Goal: Task Accomplishment & Management: Manage account settings

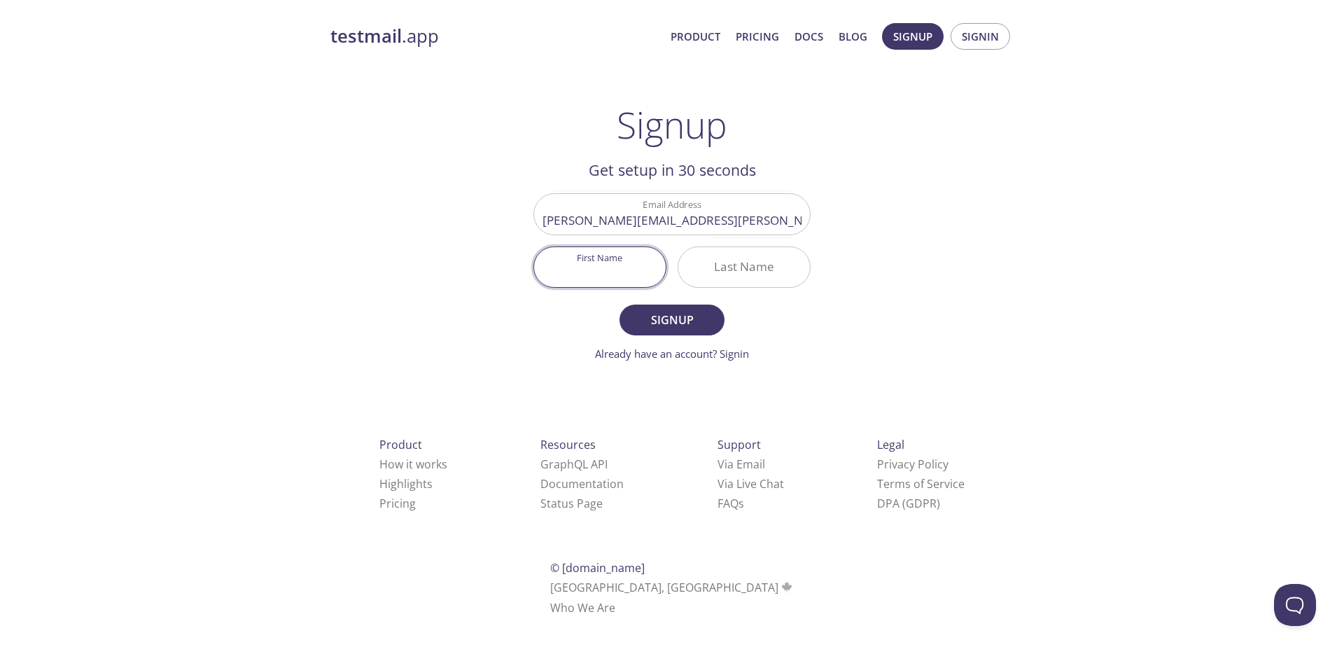
click at [593, 265] on input "First Name" at bounding box center [600, 267] width 132 height 40
type input "[PERSON_NAME]"
click at [730, 266] on input "Last Name" at bounding box center [744, 267] width 132 height 40
type input "[PERSON_NAME]"
click at [674, 312] on span "Signup" at bounding box center [672, 320] width 74 height 20
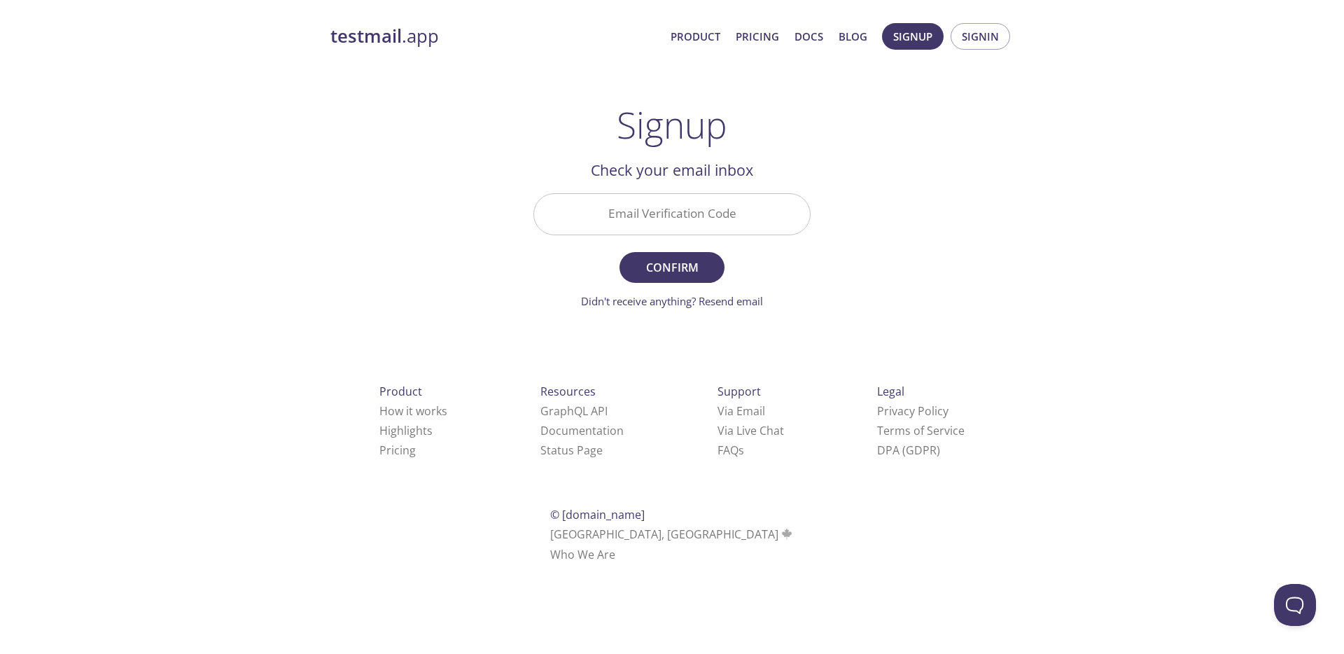
click at [674, 220] on input "Email Verification Code" at bounding box center [672, 214] width 276 height 40
paste input "WWFA81M"
type input "WWFA81M"
click at [679, 263] on span "Confirm" at bounding box center [672, 268] width 74 height 20
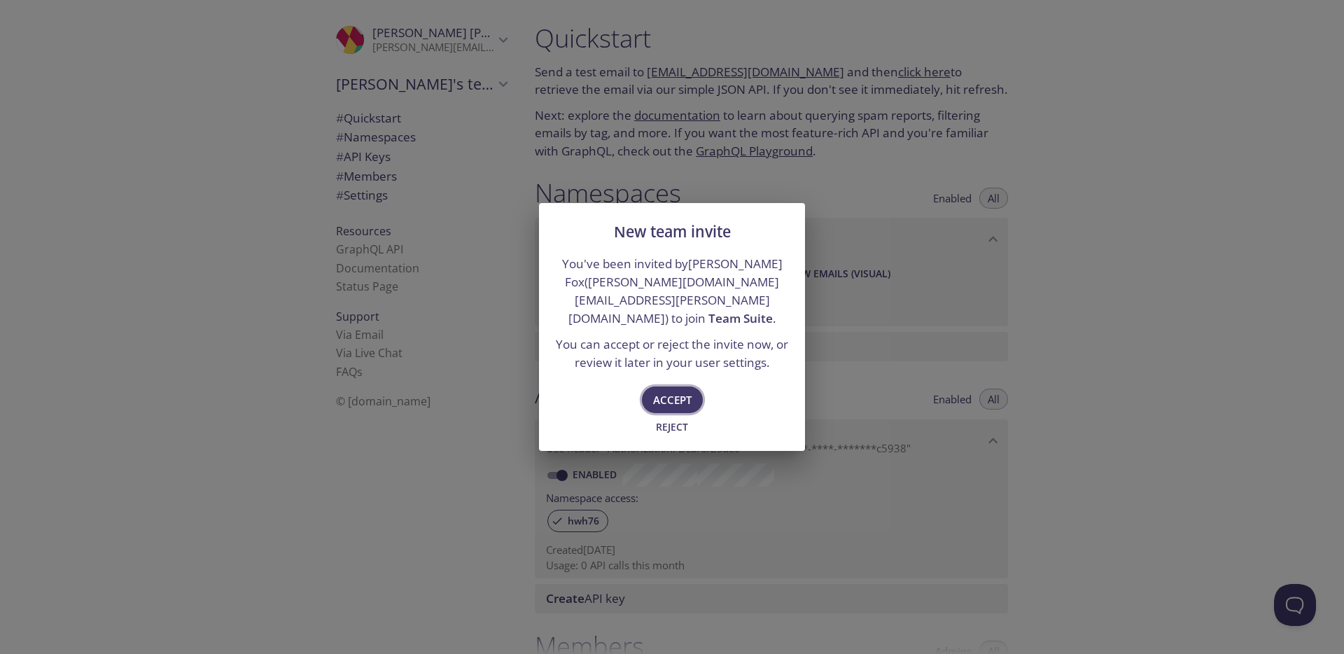
click at [681, 391] on span "Accept" at bounding box center [672, 400] width 39 height 18
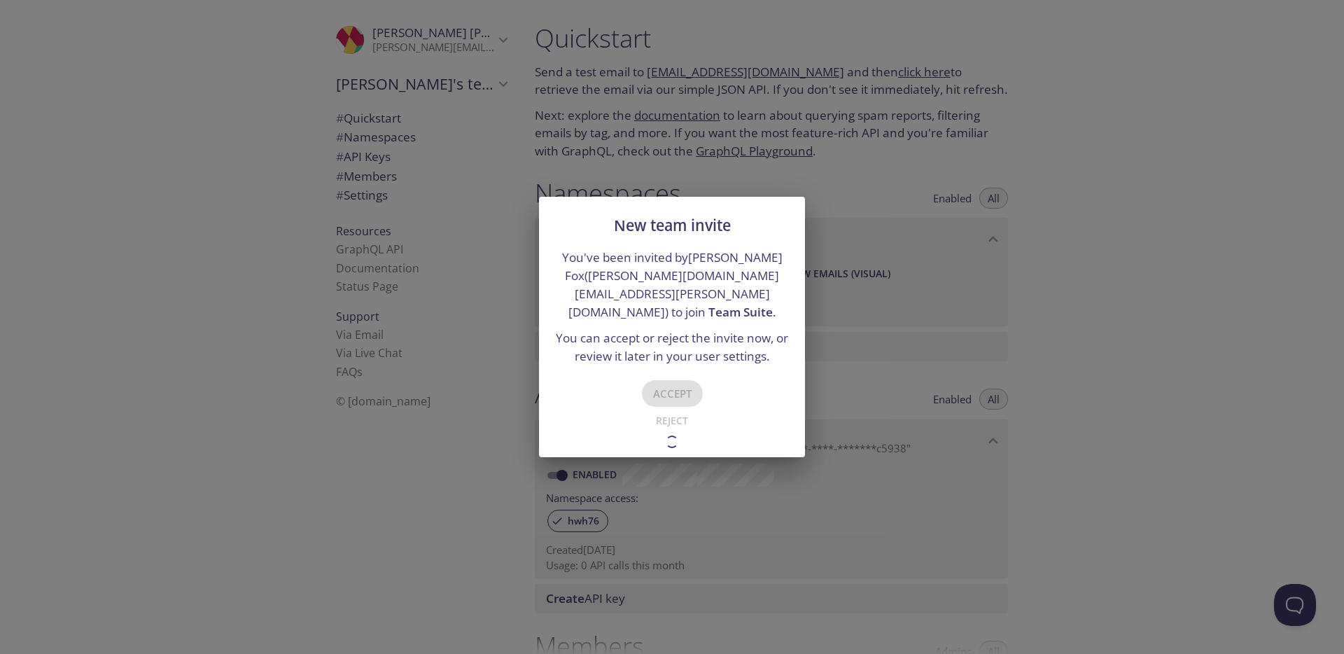
type input "Team Suite"
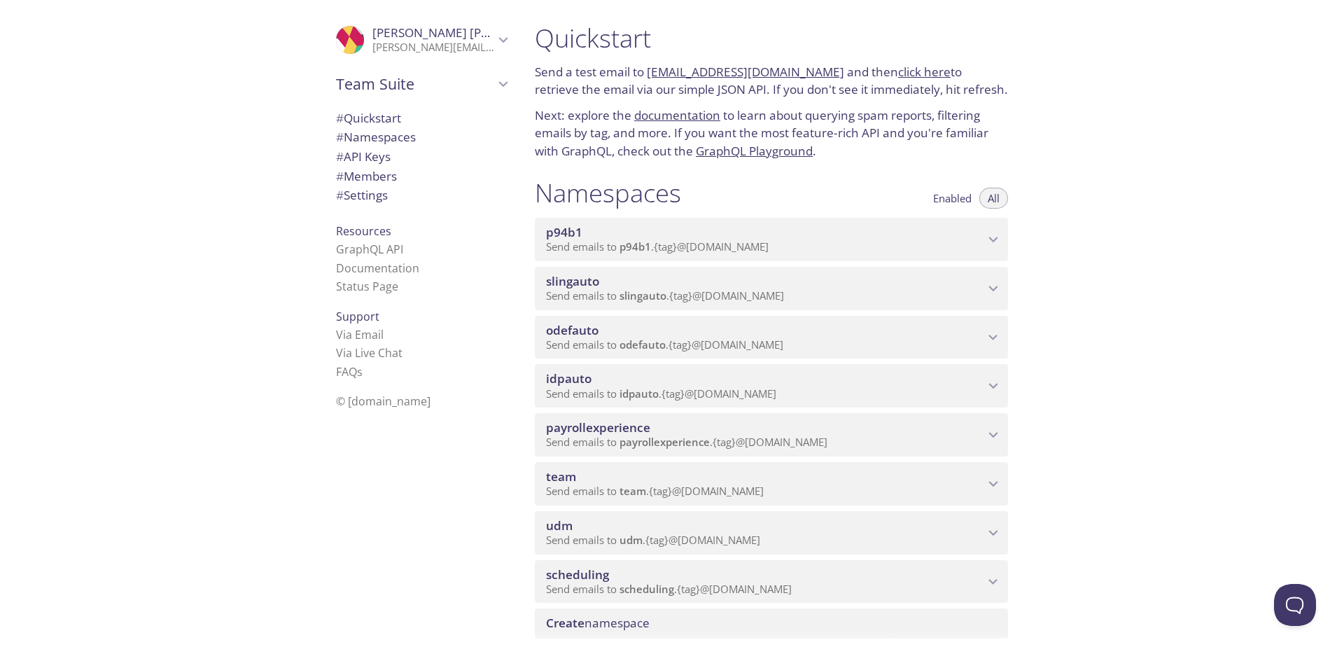
scroll to position [180, 0]
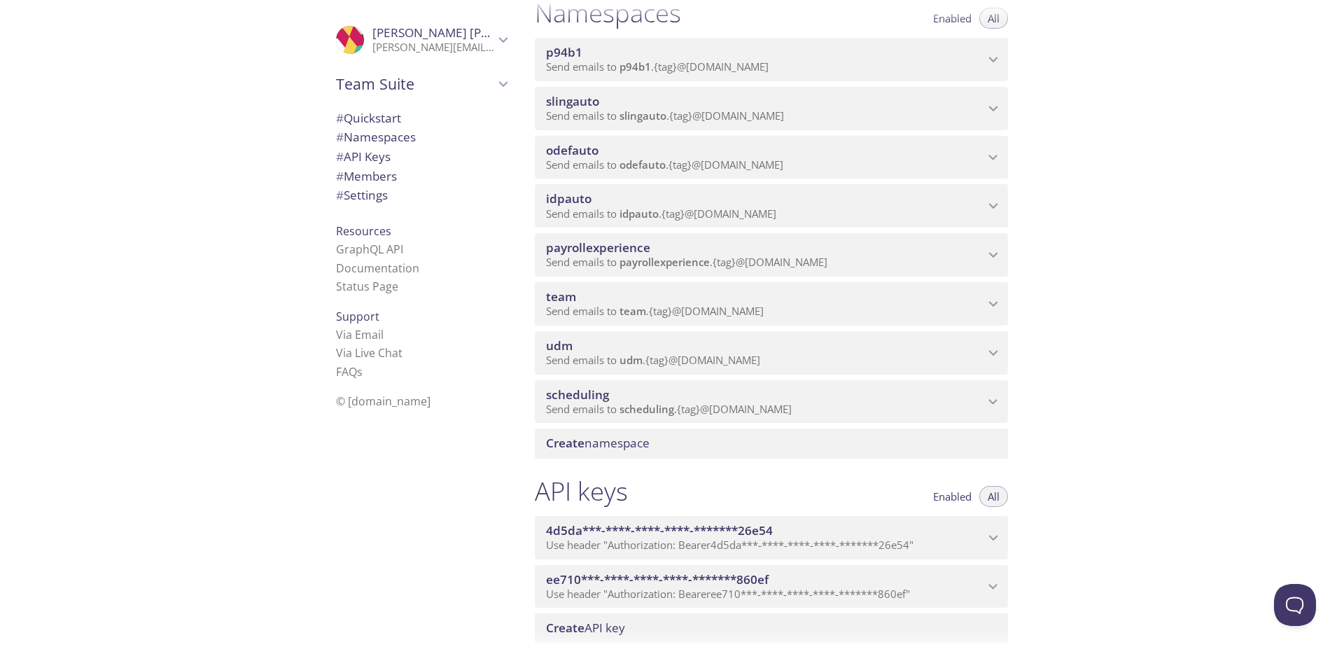
click at [612, 440] on span "Create namespace" at bounding box center [598, 443] width 104 height 16
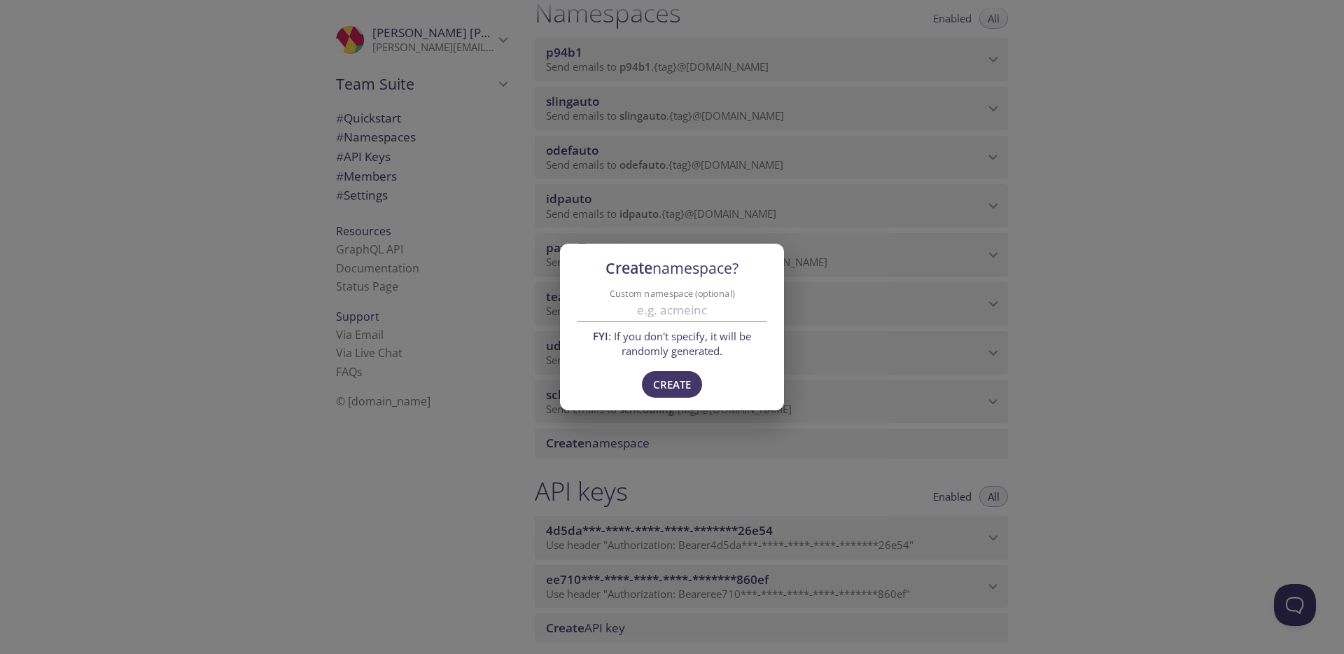
click at [674, 314] on input "Custom namespace (optional)" at bounding box center [672, 310] width 190 height 23
type input "lpx"
click at [1129, 320] on div "Create namespace? Custom namespace (optional) lpx FYI : If you don't specify, i…" at bounding box center [672, 327] width 1344 height 654
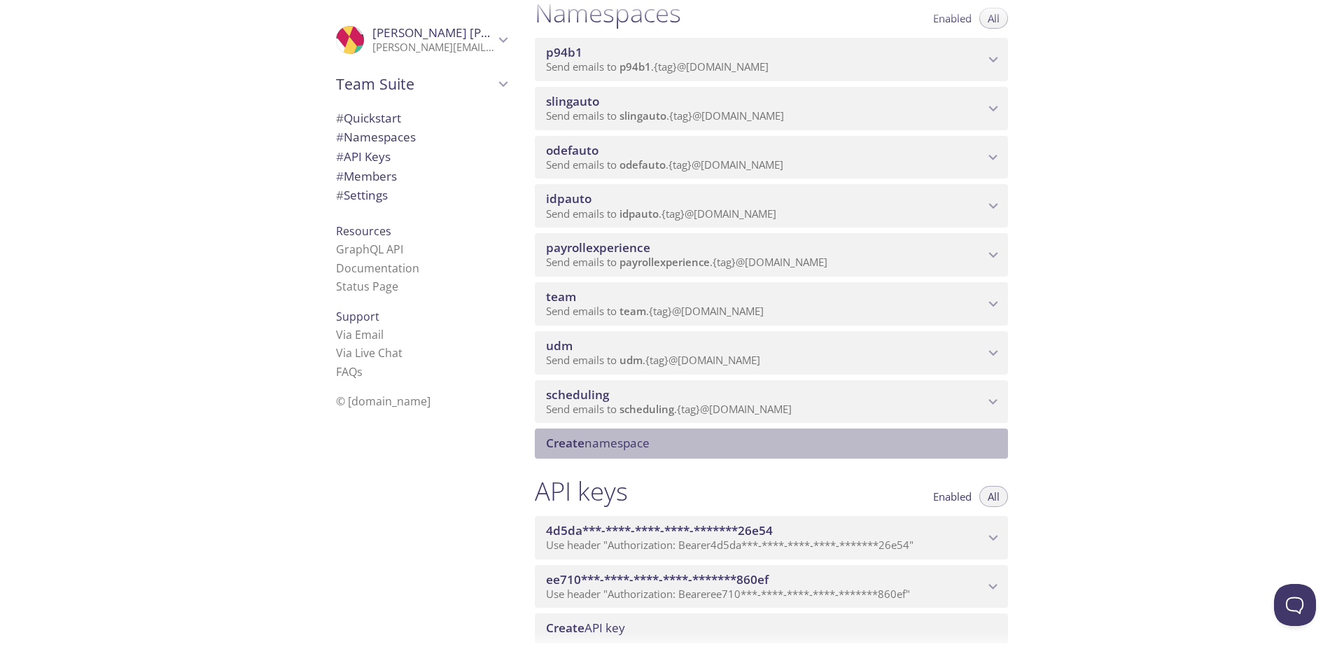
click at [684, 447] on span "Create namespace" at bounding box center [774, 442] width 456 height 15
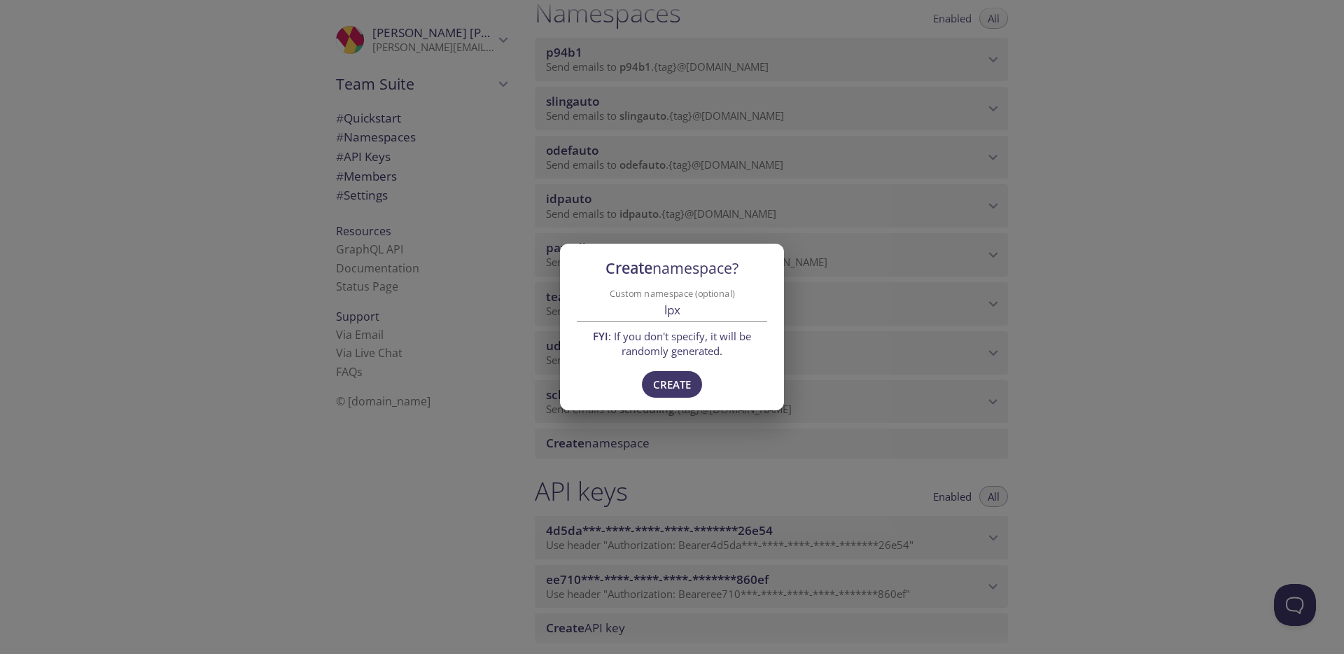
click at [690, 313] on input "lpx" at bounding box center [672, 310] width 190 height 23
type input "lpxauto"
click at [681, 382] on span "Create" at bounding box center [672, 384] width 38 height 18
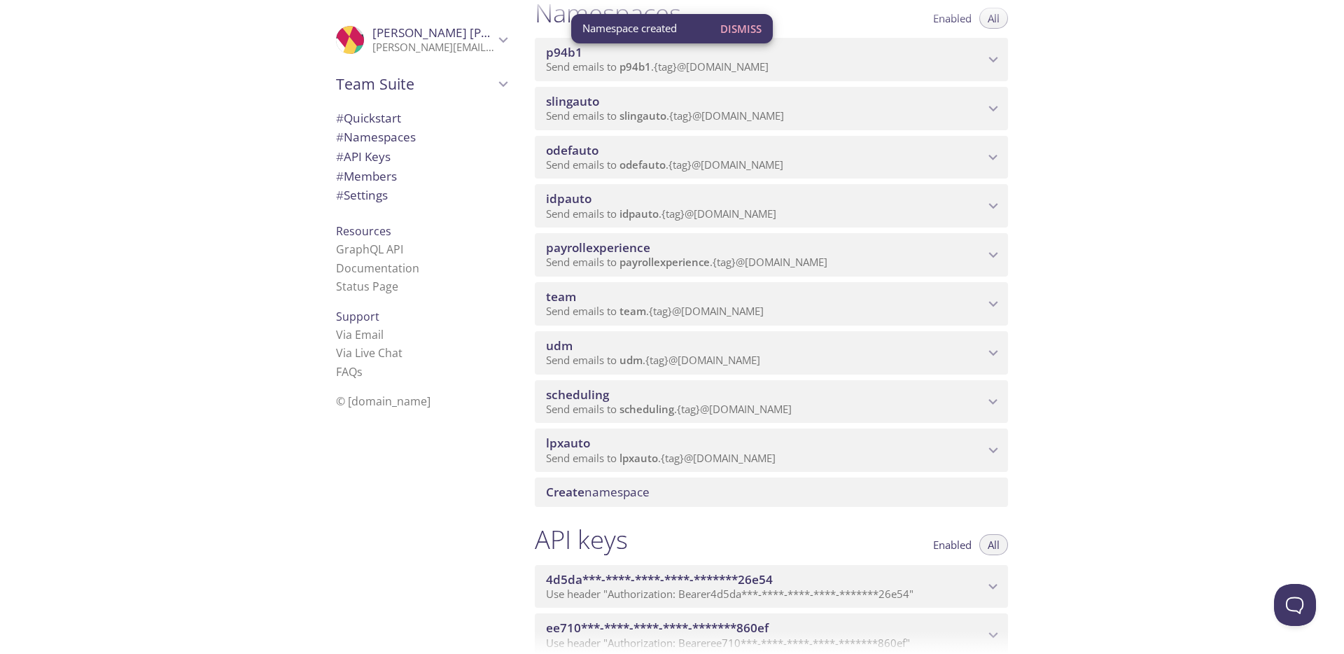
click at [994, 449] on icon "lpxauto namespace" at bounding box center [993, 450] width 18 height 18
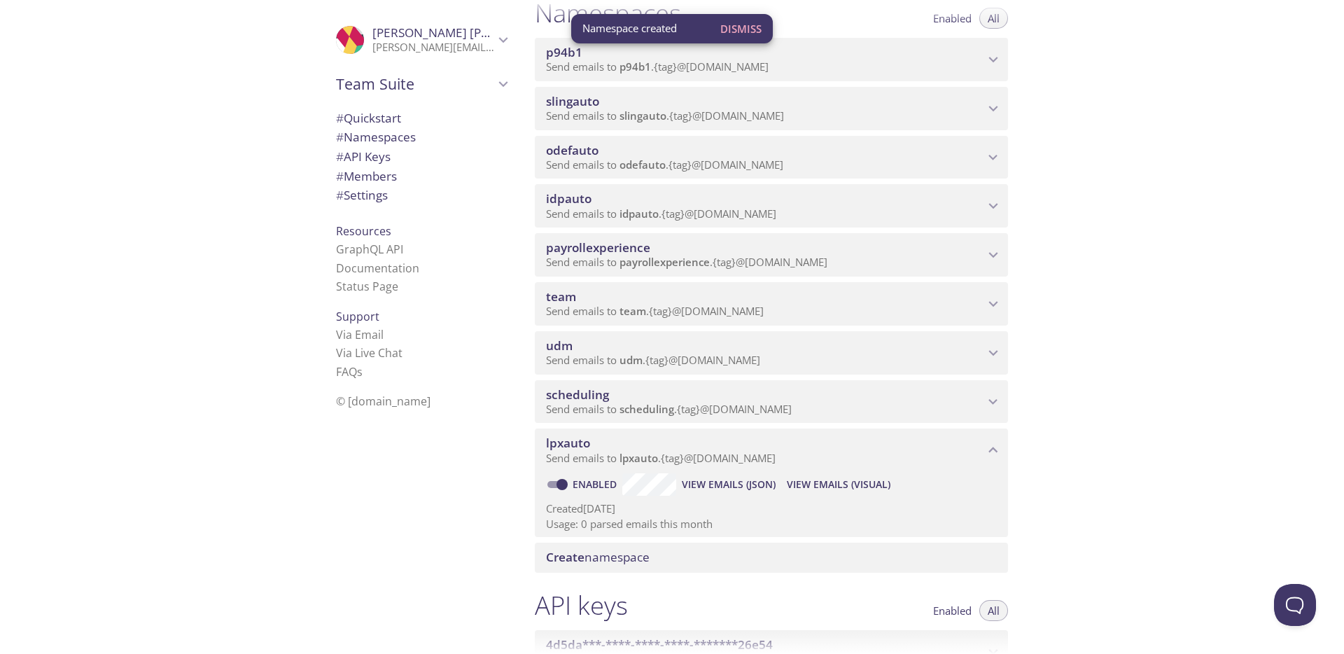
click at [994, 449] on icon "lpxauto namespace" at bounding box center [993, 450] width 9 height 6
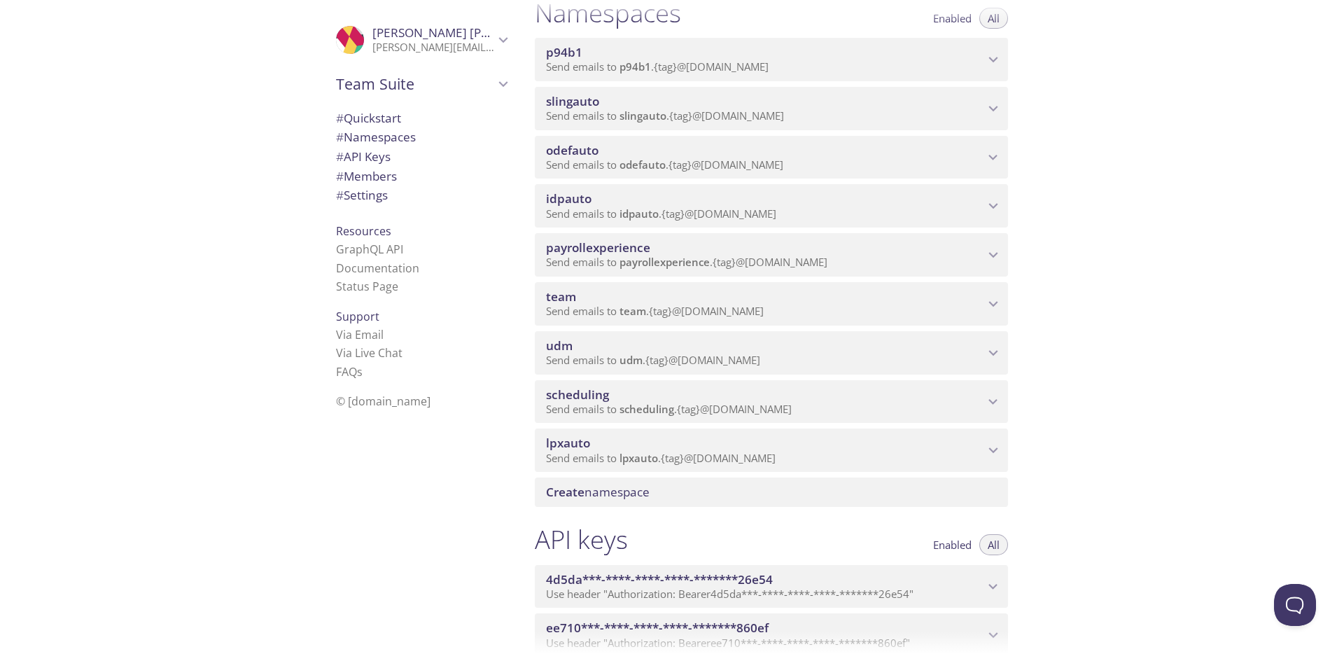
scroll to position [439, 0]
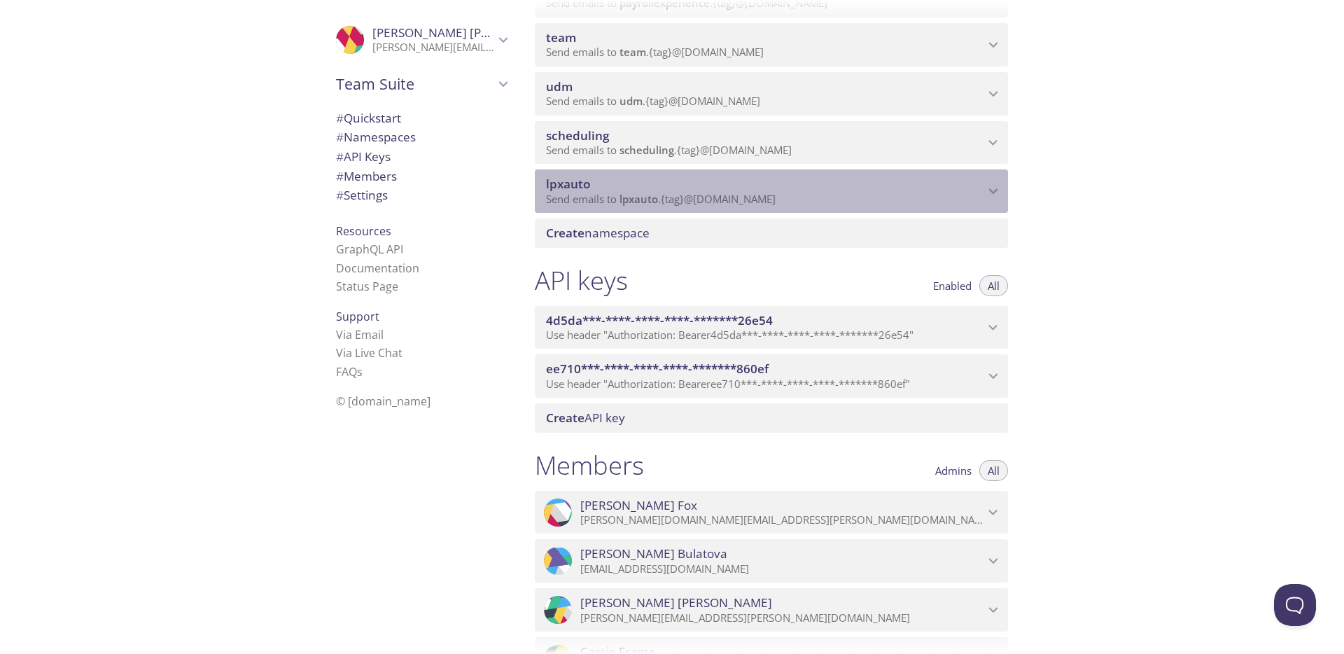
click at [997, 186] on icon "lpxauto namespace" at bounding box center [993, 191] width 18 height 18
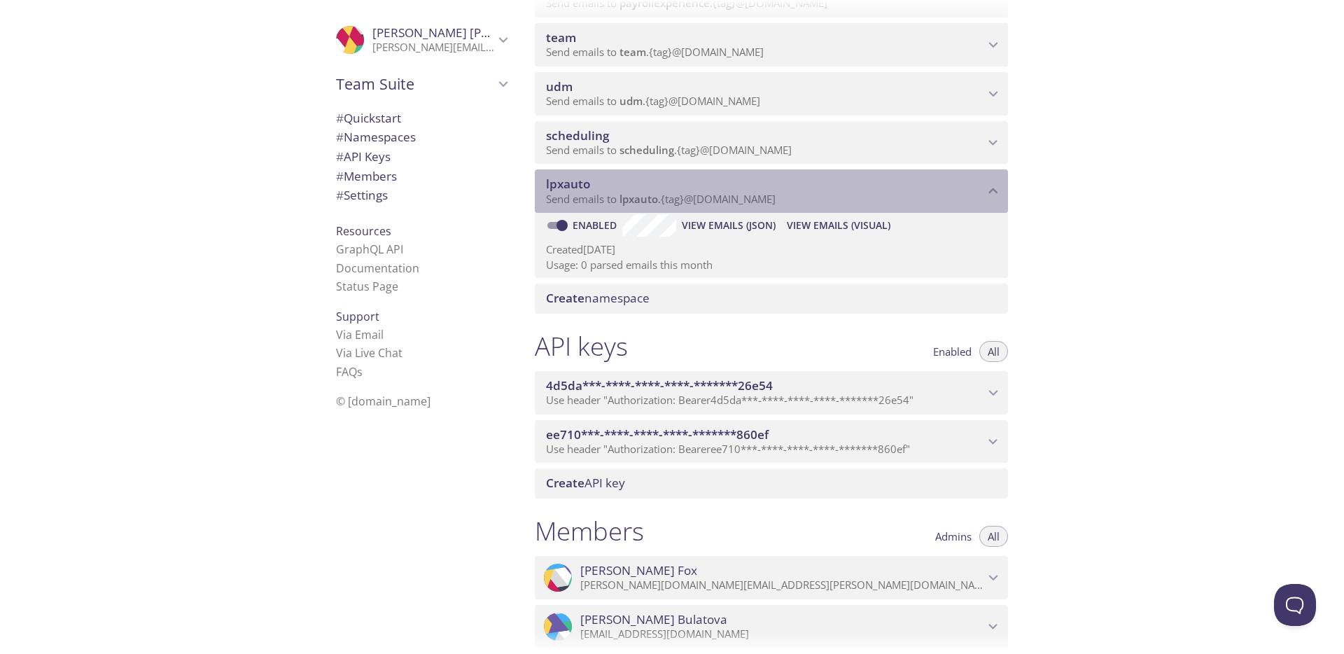
drag, startPoint x: 620, startPoint y: 196, endPoint x: 837, endPoint y: 203, distance: 217.9
click at [837, 203] on p "Send emails to lpxauto . {tag} @[DOMAIN_NAME]" at bounding box center [765, 200] width 438 height 14
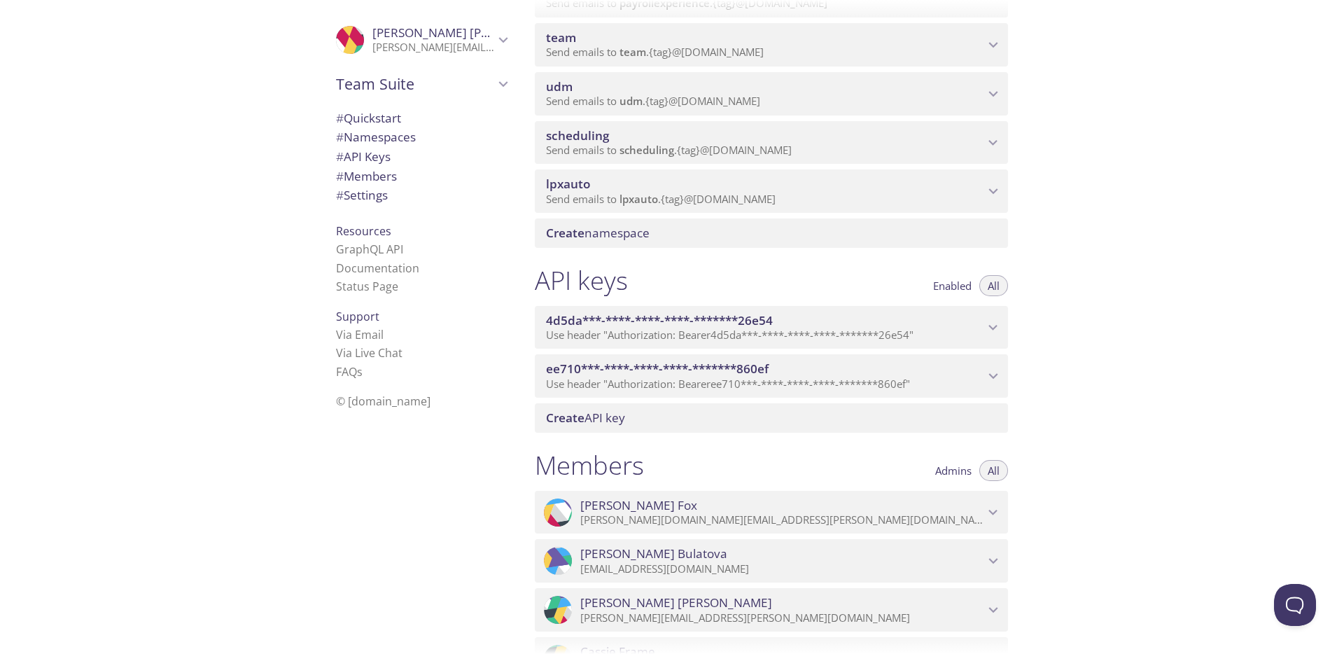
click at [630, 416] on span "Create API key" at bounding box center [774, 417] width 456 height 15
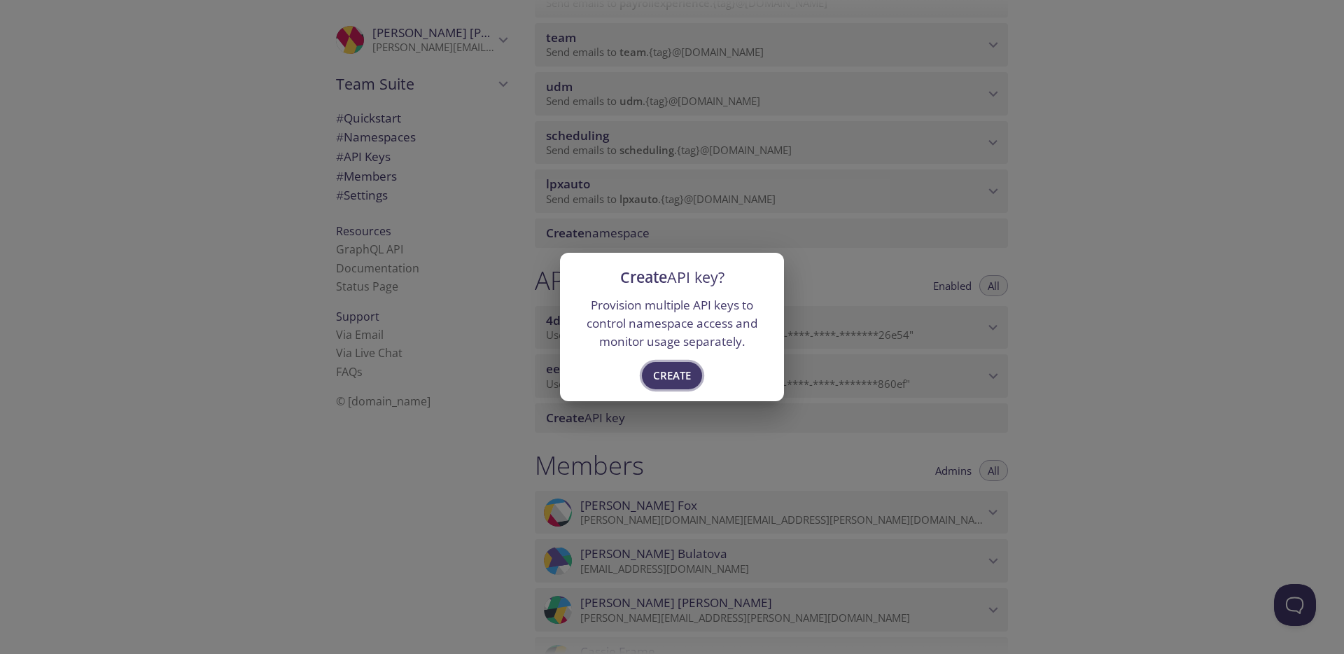
click at [684, 376] on span "Create" at bounding box center [672, 375] width 38 height 18
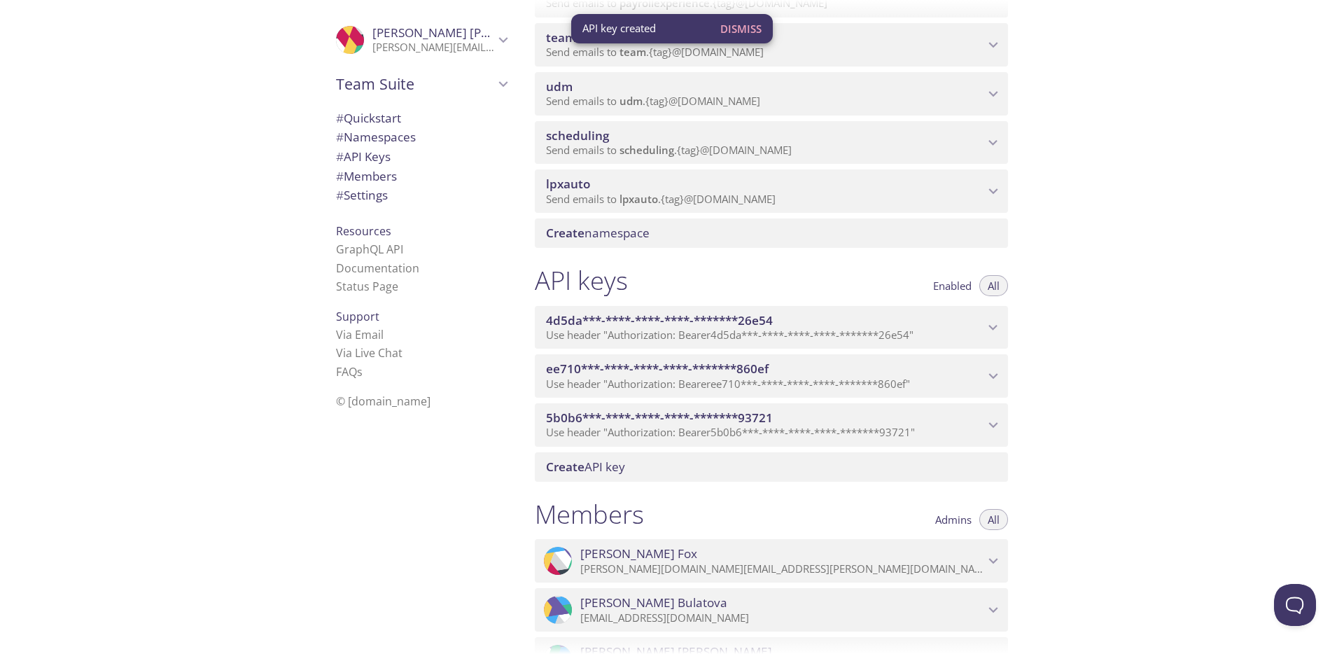
click at [990, 424] on icon "5b0b6***-****-****-****-*******93721 API key" at bounding box center [993, 425] width 9 height 6
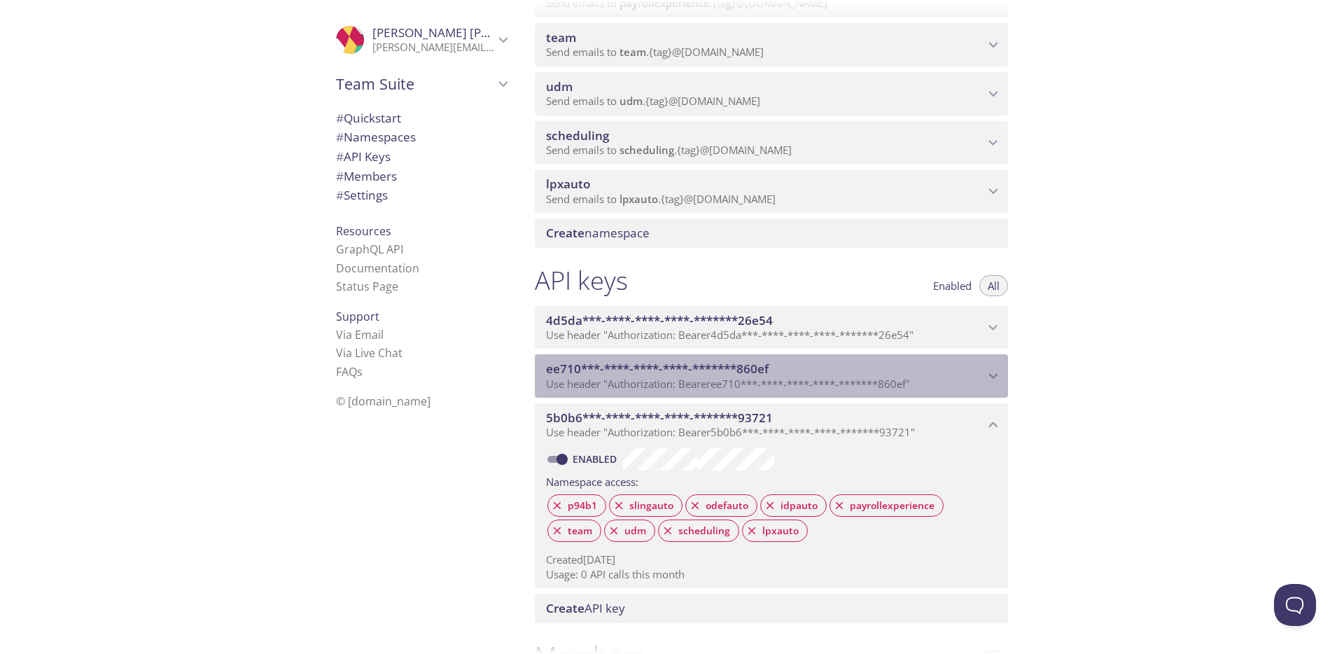
click at [746, 375] on span "ee710***-****-****-****-*******860ef" at bounding box center [657, 369] width 223 height 16
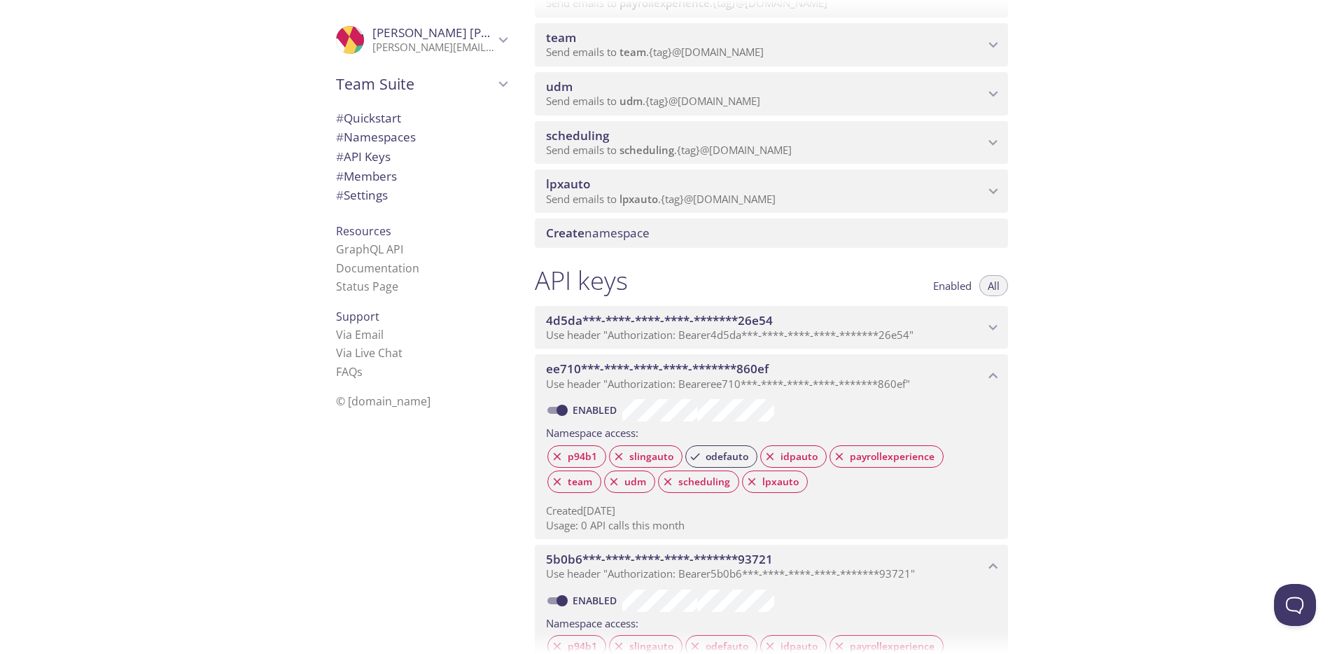
click at [763, 326] on span "4d5da***-****-****-****-*******26e54" at bounding box center [659, 320] width 227 height 16
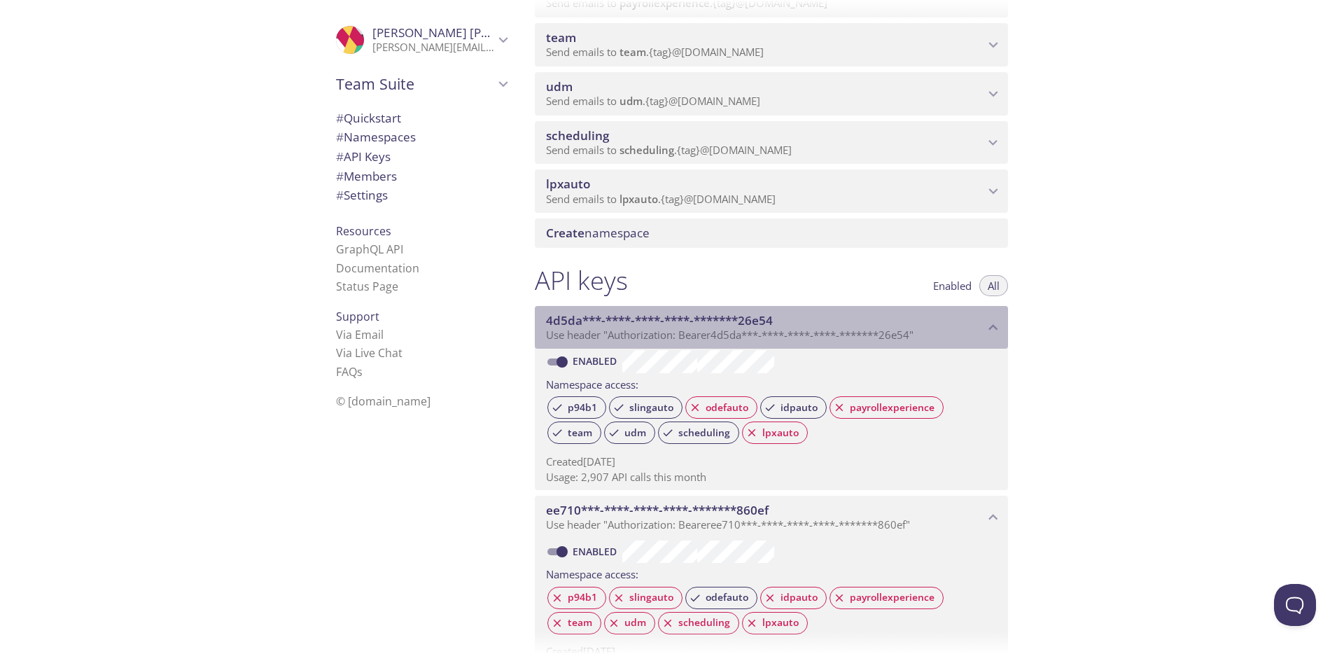
click at [992, 327] on icon "4d5da***-****-****-****-*******26e54 API key" at bounding box center [993, 327] width 9 height 6
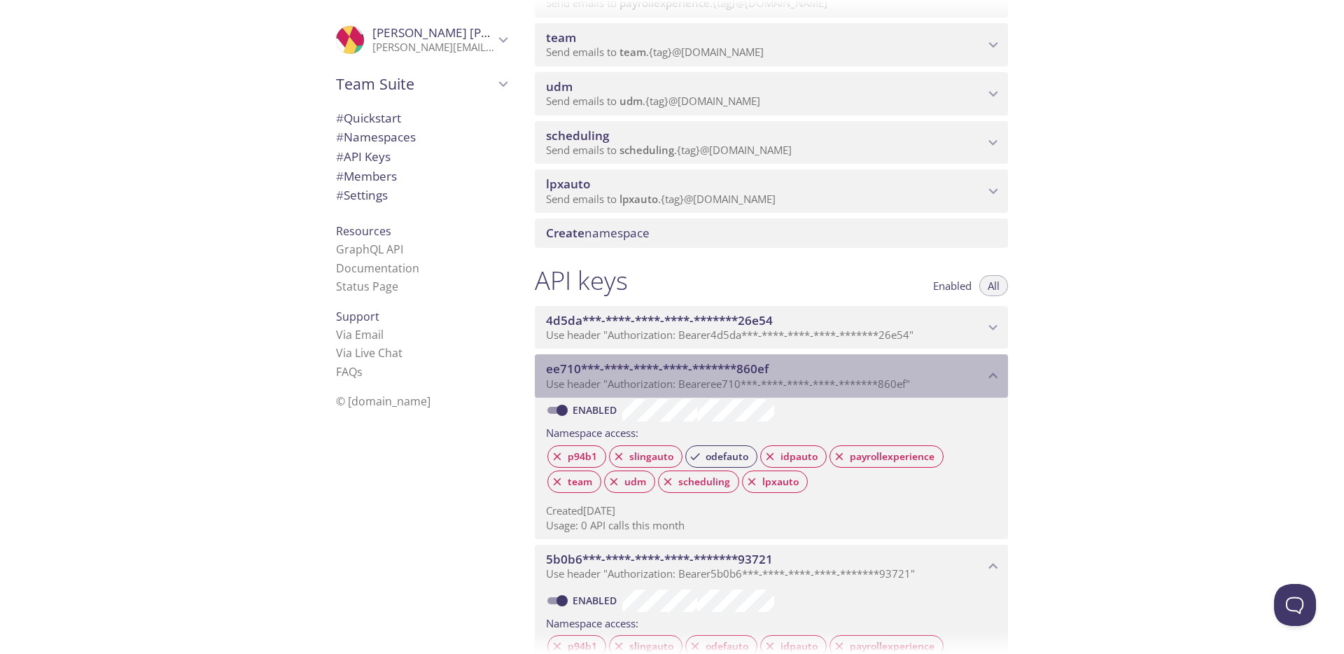
click at [996, 371] on icon "ee710***-****-****-****-*******860ef API key" at bounding box center [993, 376] width 18 height 18
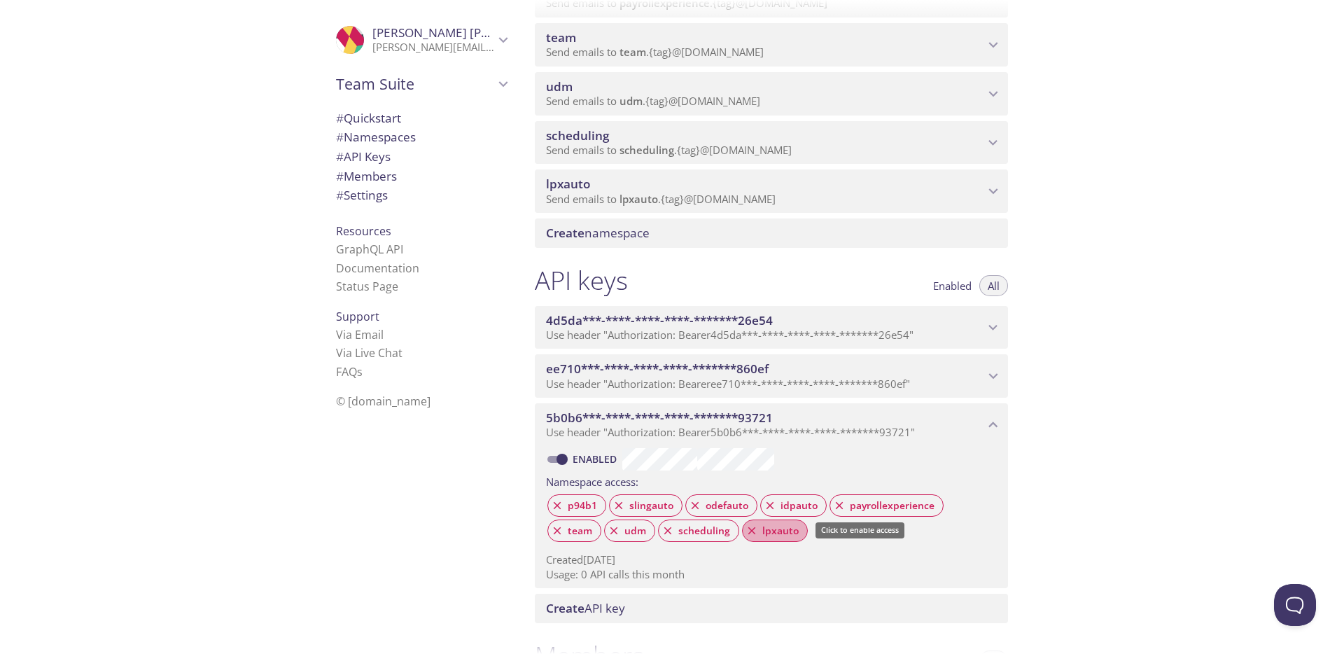
click at [768, 531] on span "lpxauto" at bounding box center [780, 530] width 53 height 13
click at [664, 431] on span "Use header "Authorization: Bearer 5b0b6***-****-****-****-*******93721 "" at bounding box center [730, 432] width 369 height 14
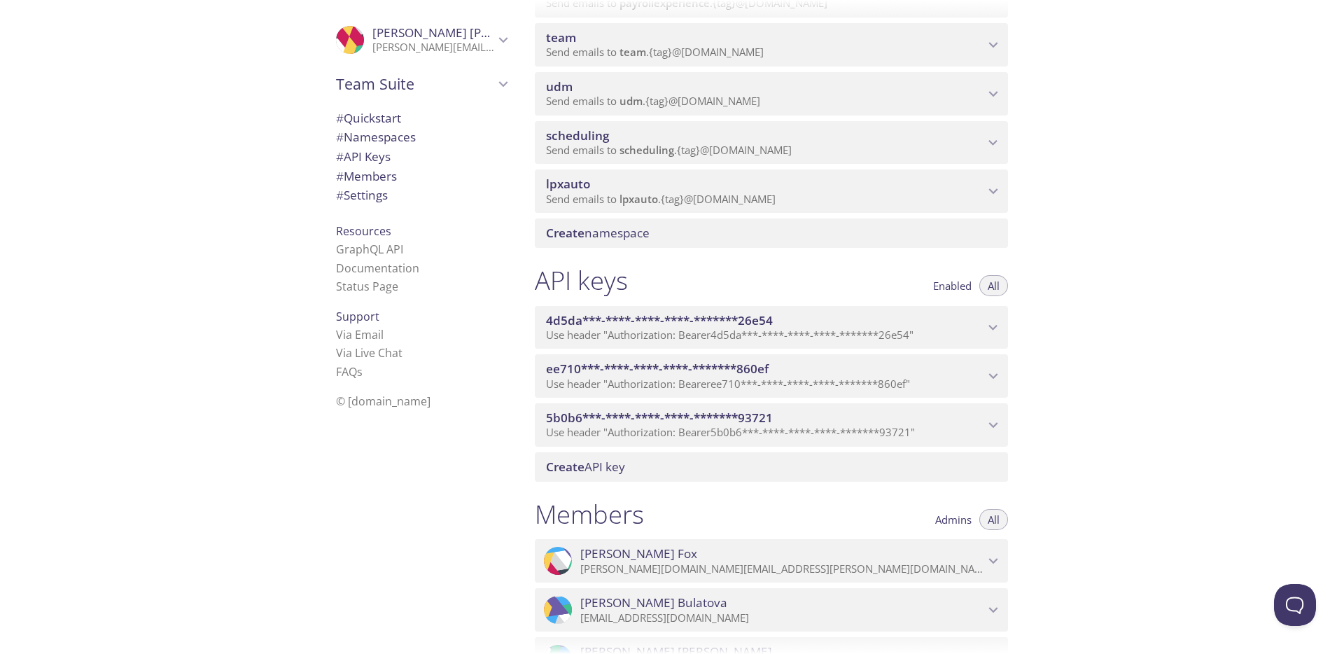
click at [664, 431] on span "Use header "Authorization: Bearer 5b0b6***-****-****-****-*******93721 "" at bounding box center [730, 432] width 369 height 14
